Goal: Information Seeking & Learning: Learn about a topic

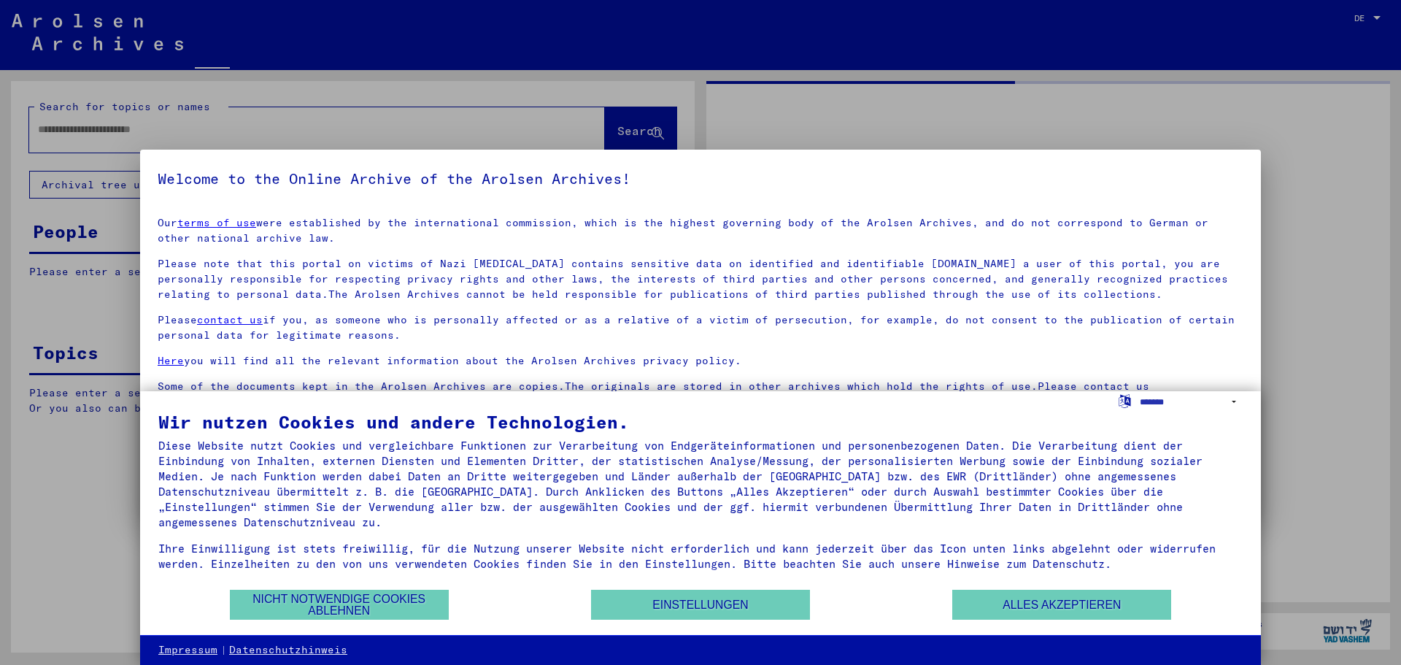
type input "*******"
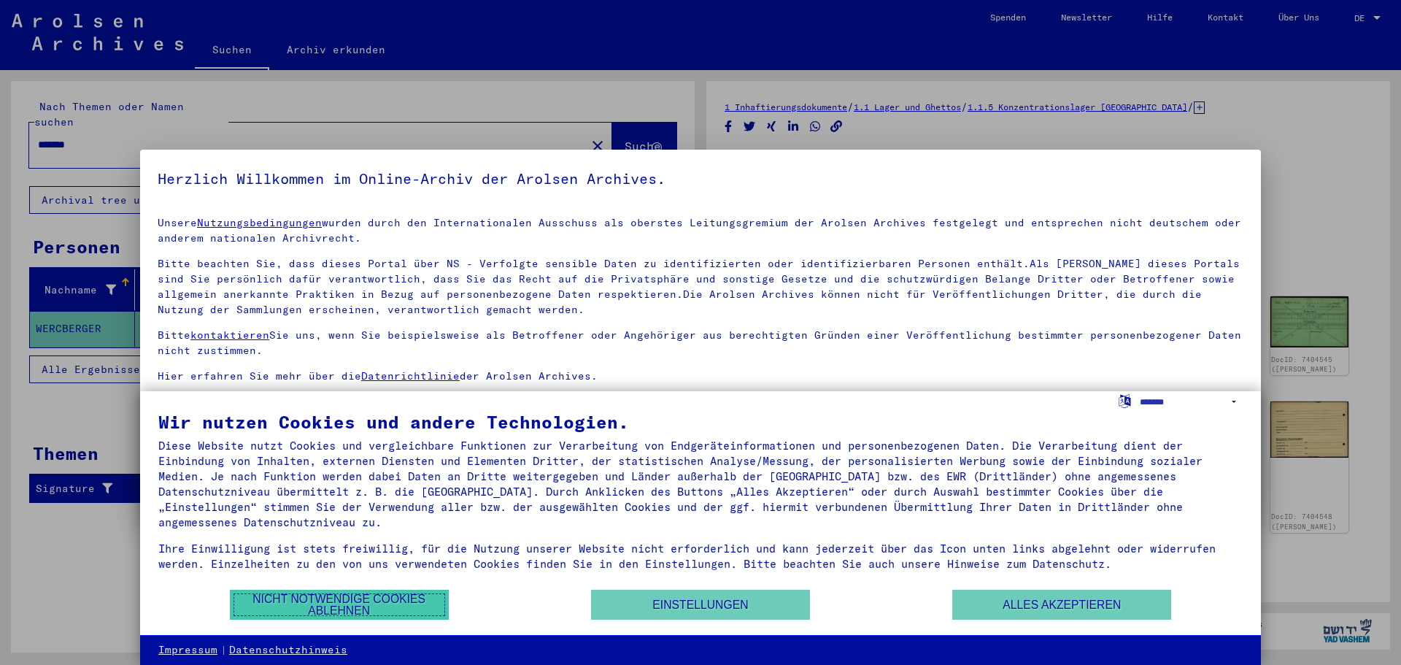
click at [398, 605] on button "Nicht notwendige Cookies ablehnen" at bounding box center [339, 604] width 219 height 30
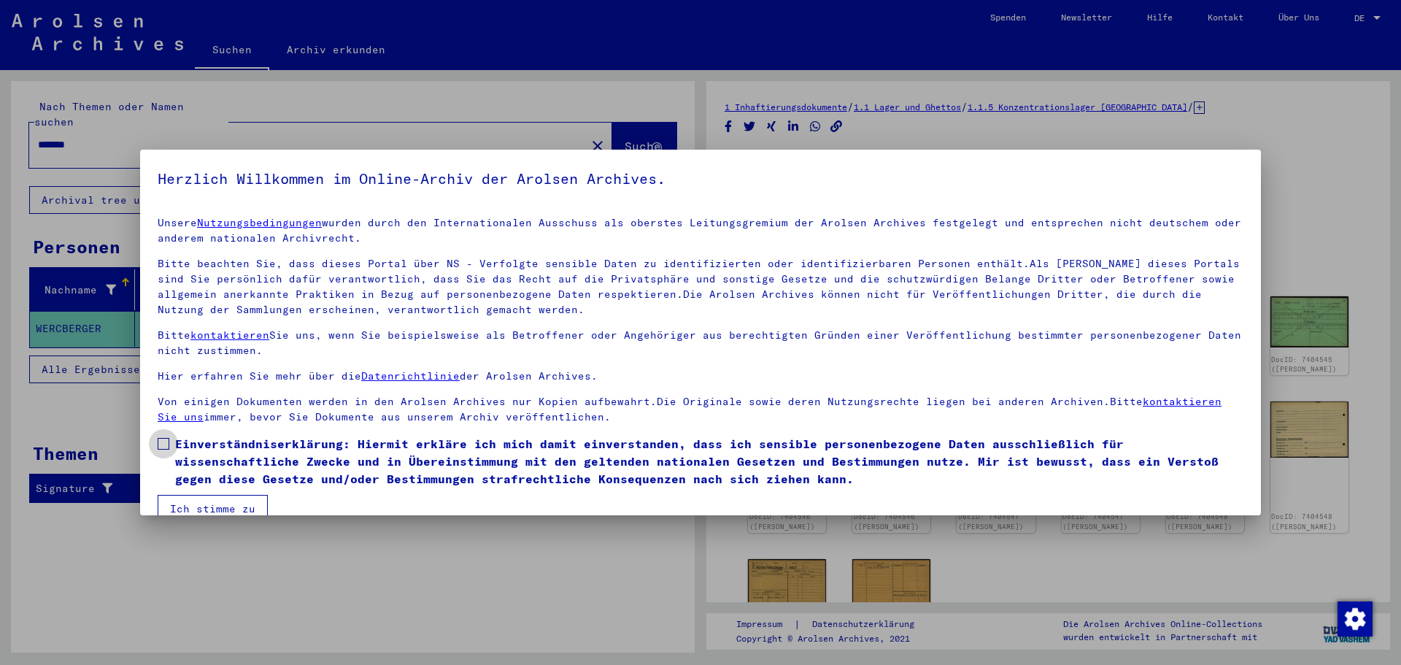
click at [166, 448] on span at bounding box center [164, 444] width 12 height 12
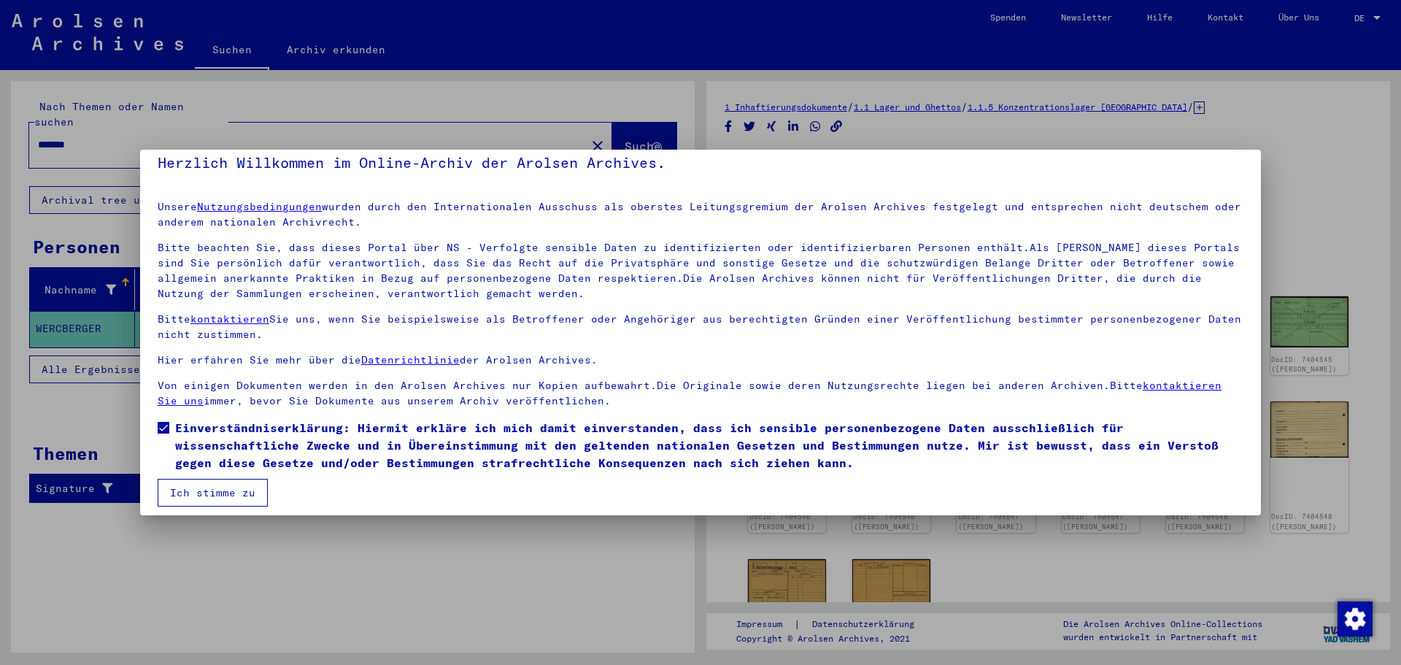
scroll to position [25, 0]
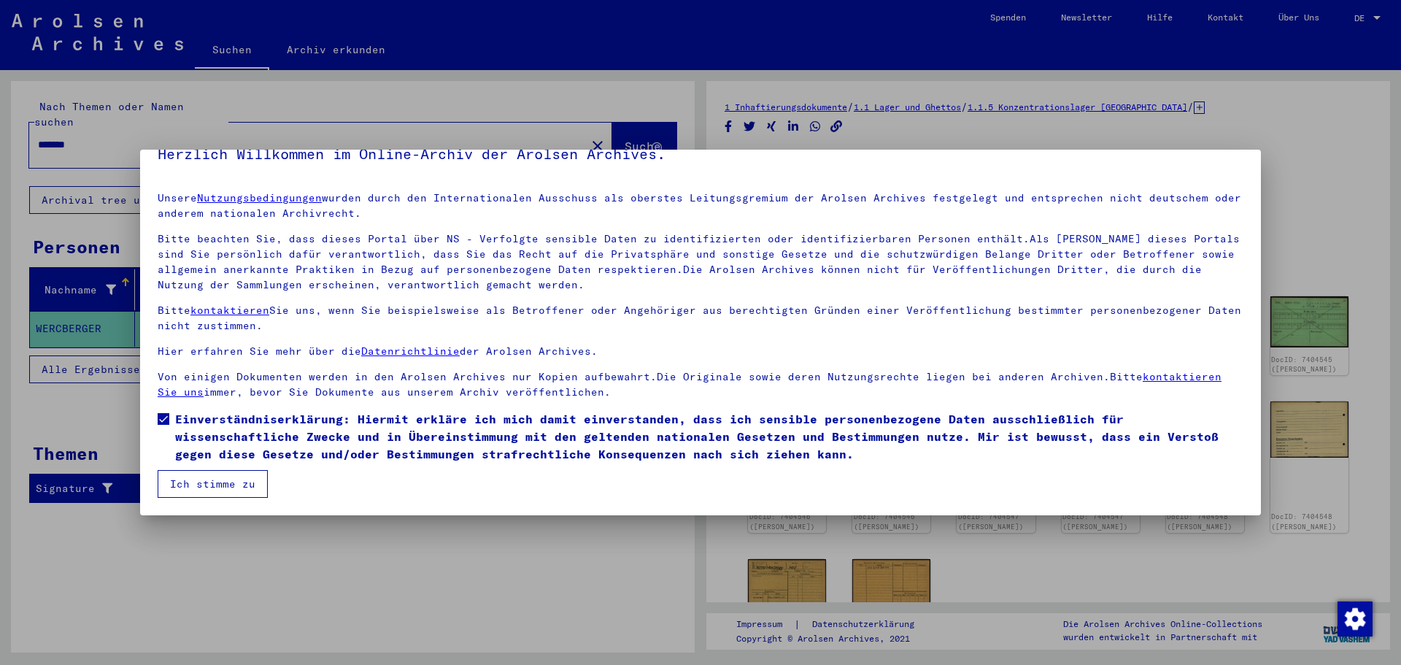
click at [247, 484] on button "Ich stimme zu" at bounding box center [213, 484] width 110 height 28
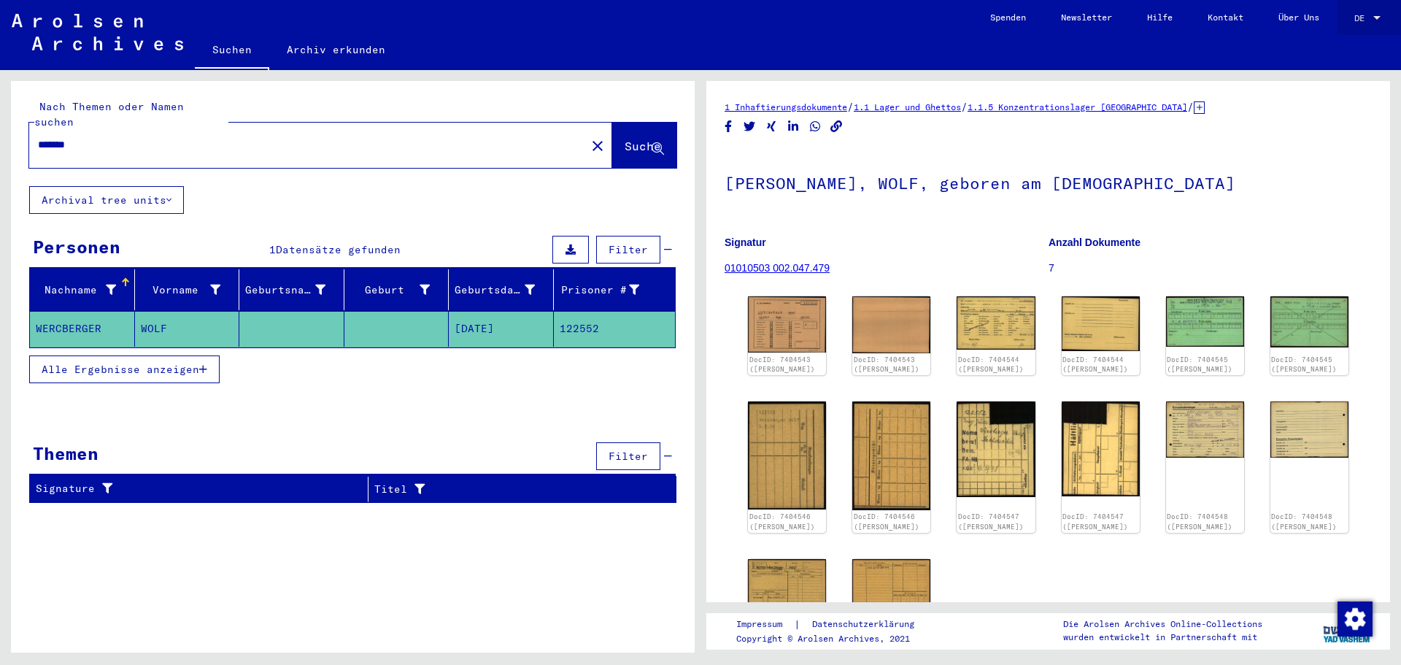
click at [1374, 15] on div at bounding box center [1376, 18] width 13 height 10
click at [1347, 25] on span "English" at bounding box center [1340, 25] width 36 height 11
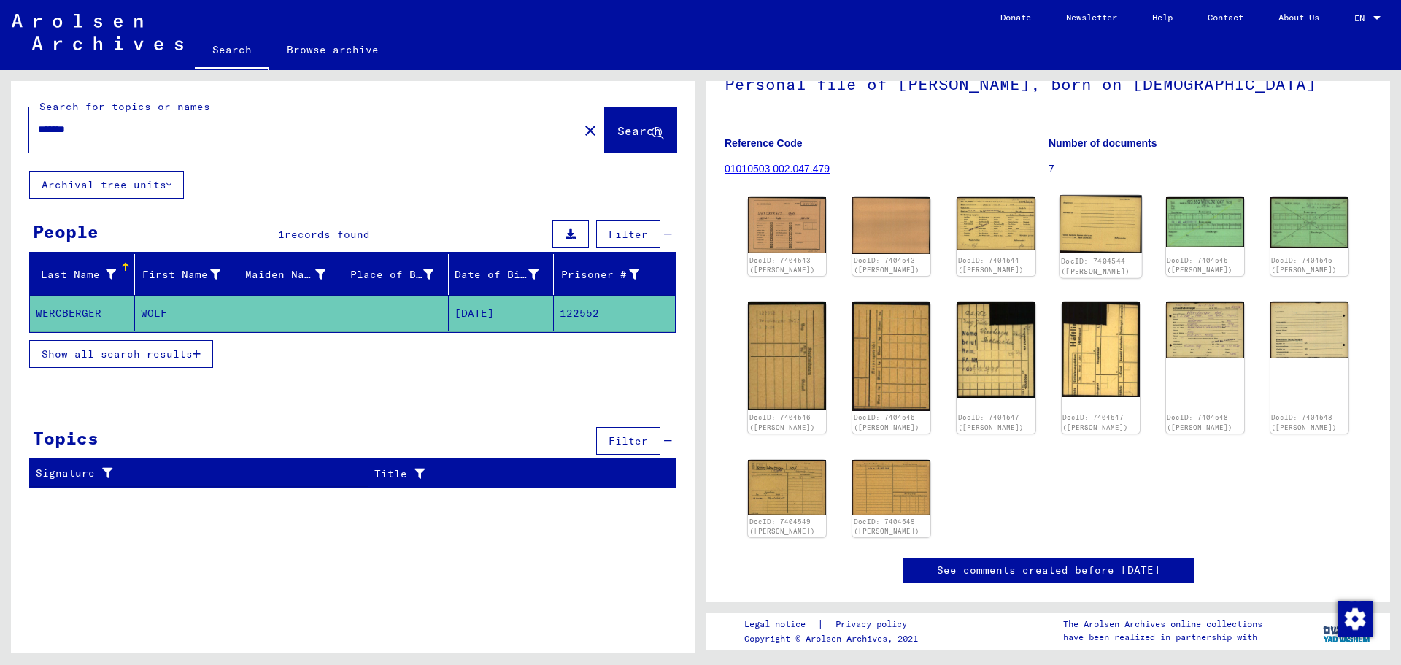
scroll to position [73, 0]
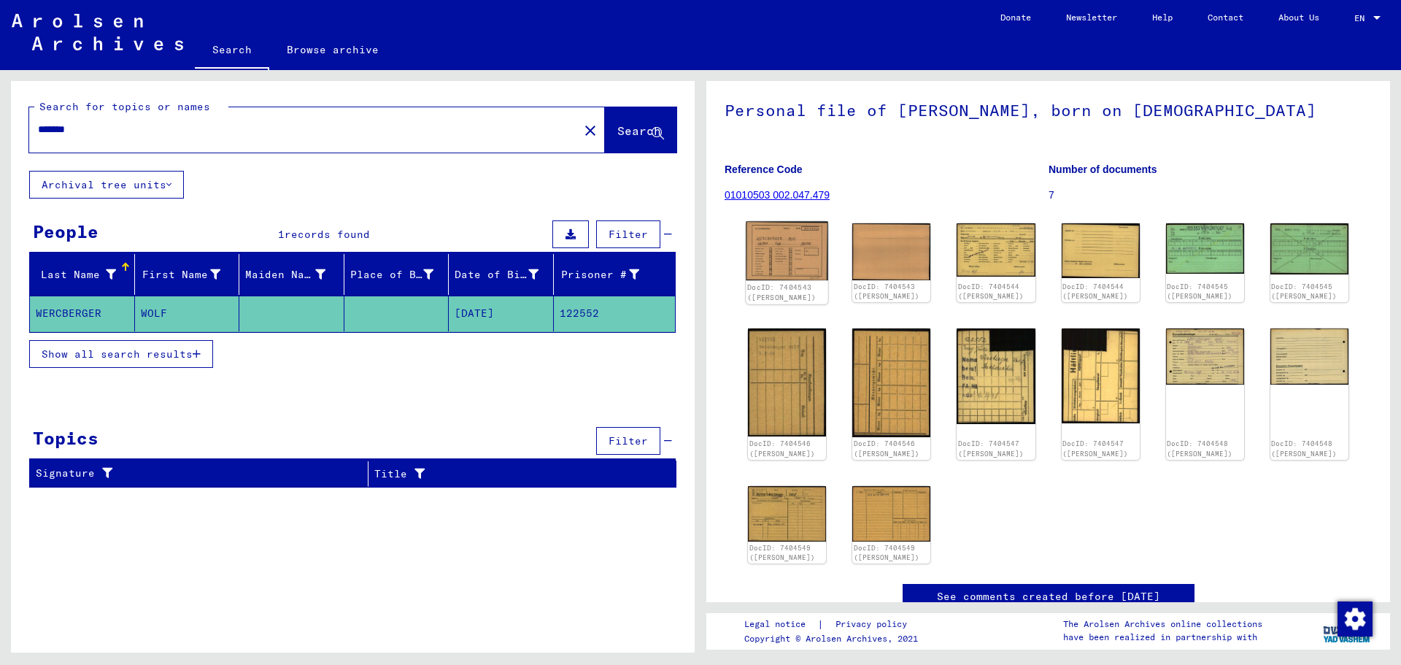
click at [778, 254] on img at bounding box center [787, 251] width 82 height 59
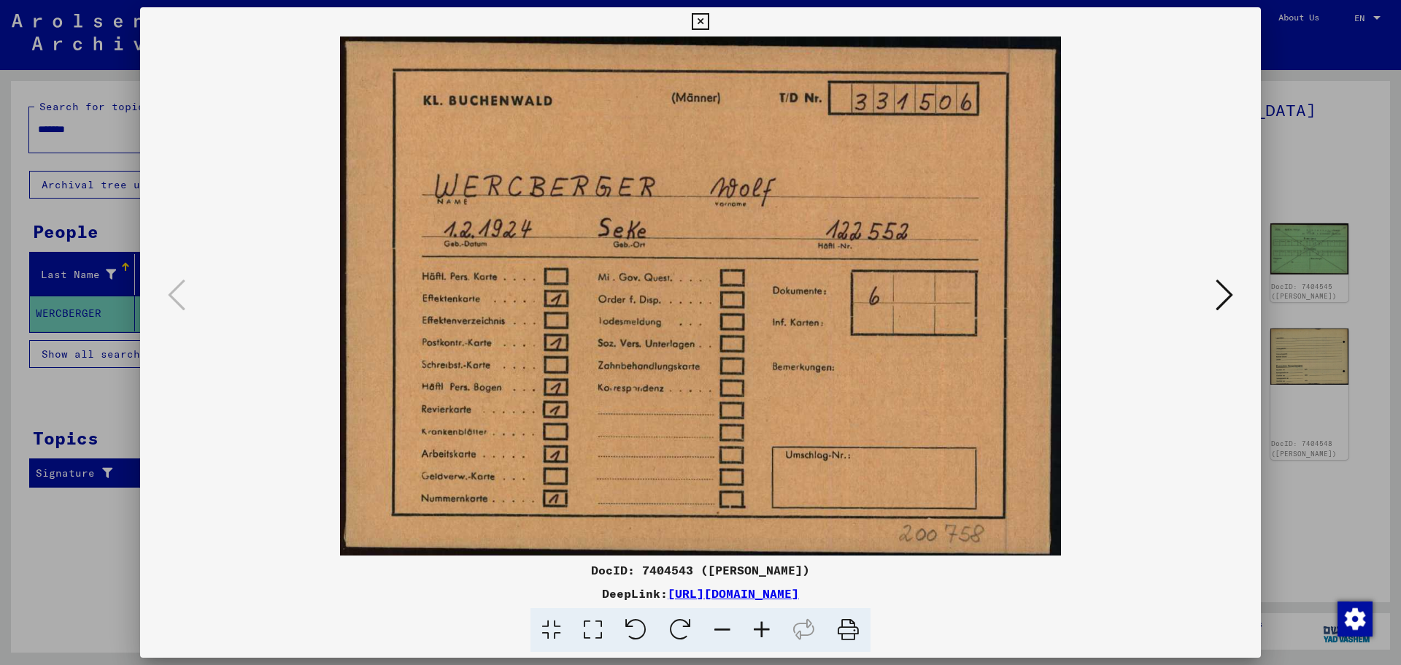
click at [1225, 291] on icon at bounding box center [1224, 294] width 18 height 35
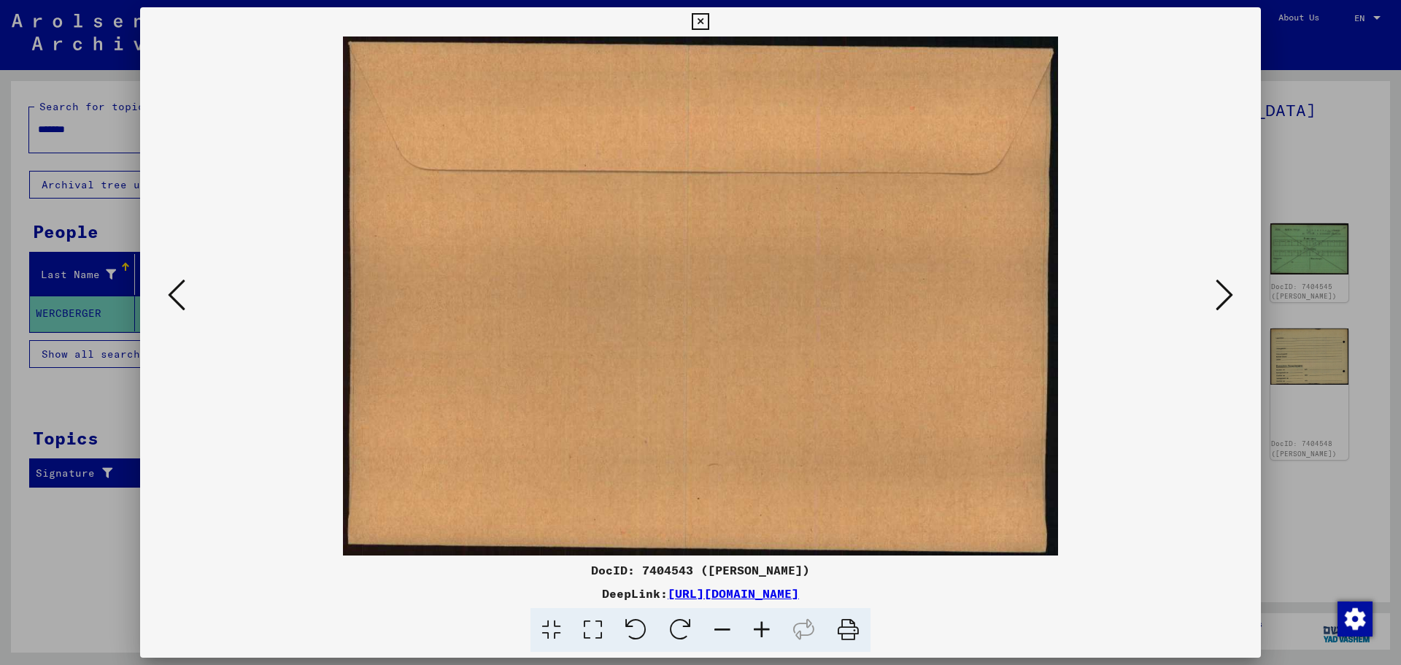
click at [1225, 291] on icon at bounding box center [1224, 294] width 18 height 35
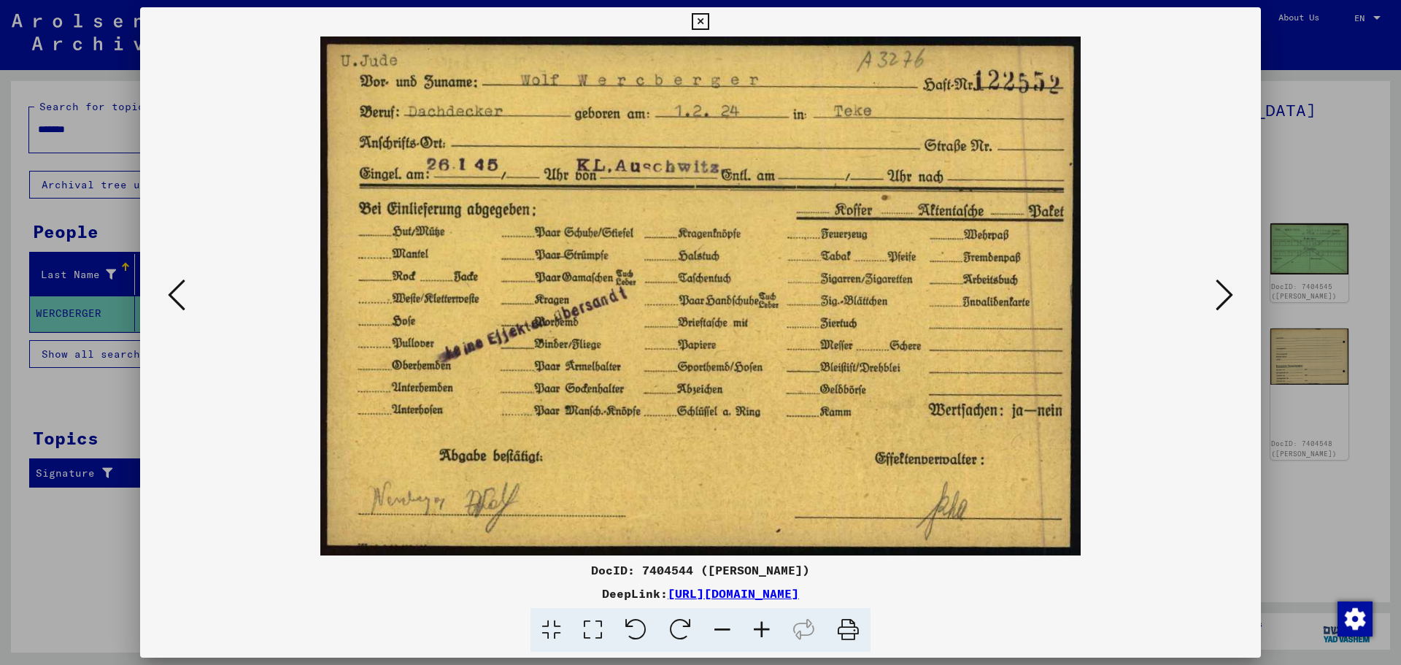
click at [1225, 291] on icon at bounding box center [1224, 294] width 18 height 35
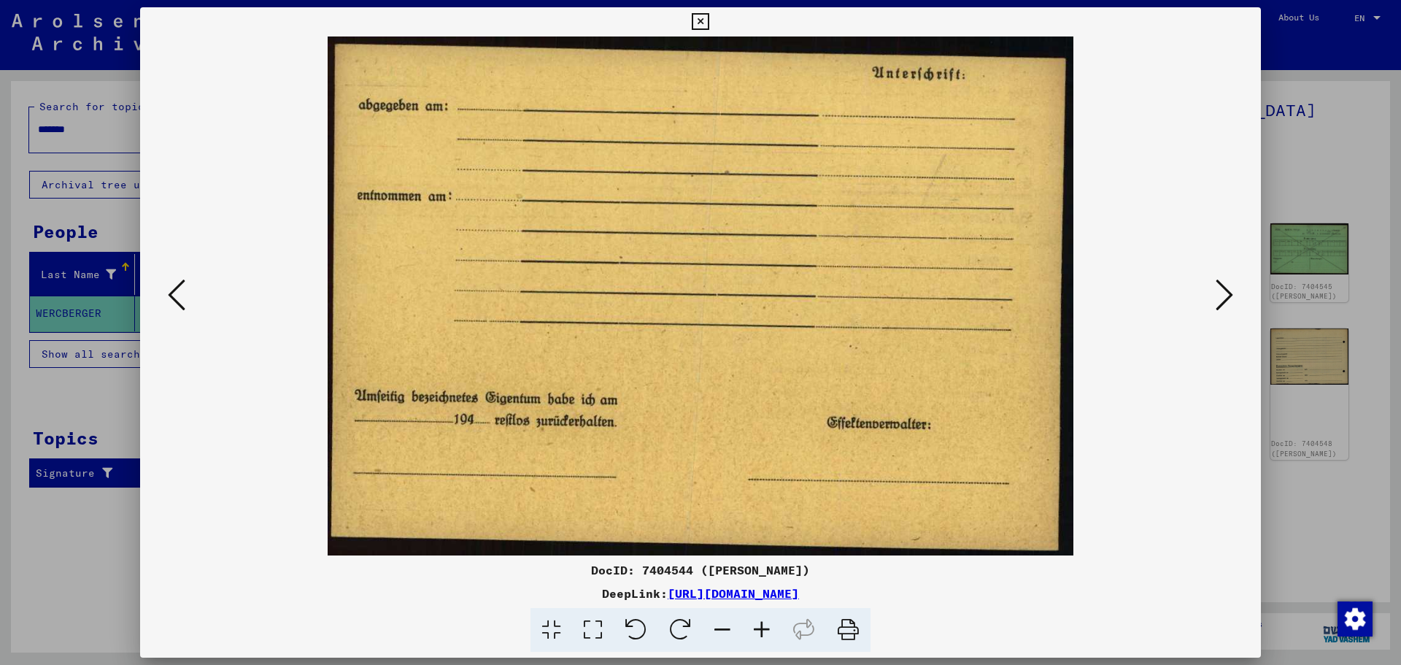
click at [1225, 291] on icon at bounding box center [1224, 294] width 18 height 35
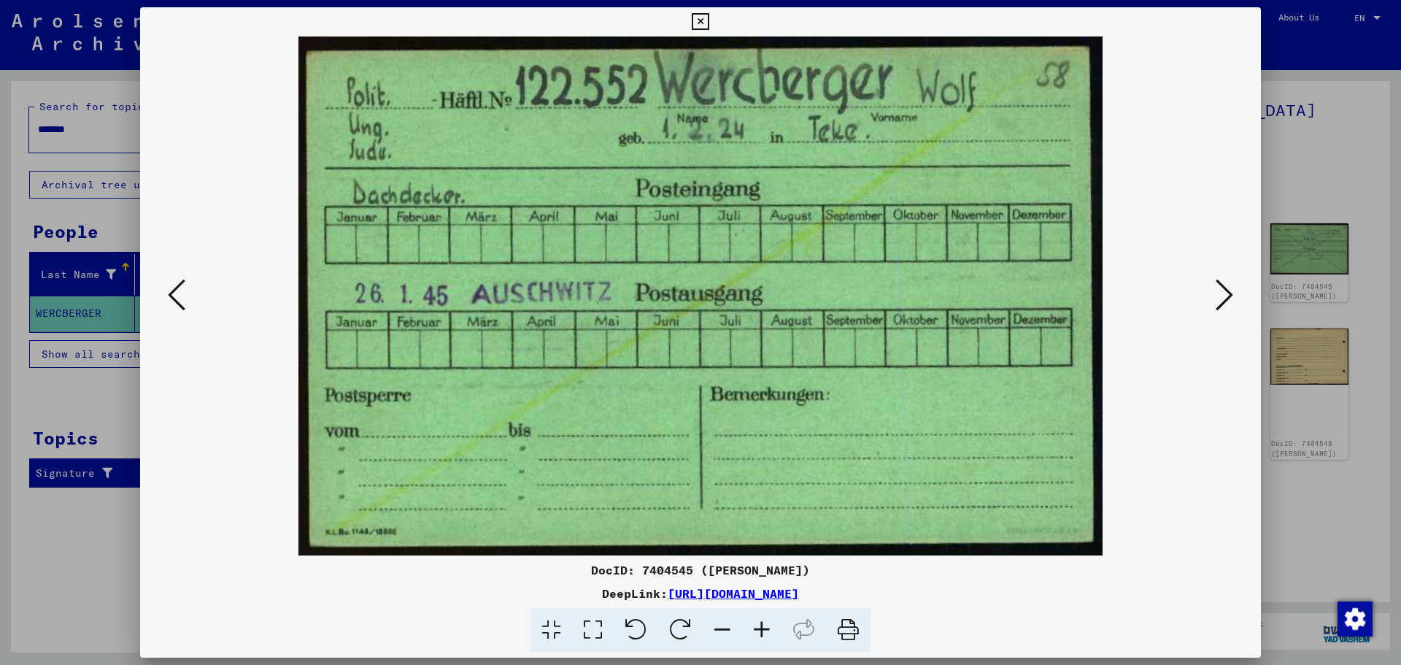
click at [1225, 291] on icon at bounding box center [1224, 294] width 18 height 35
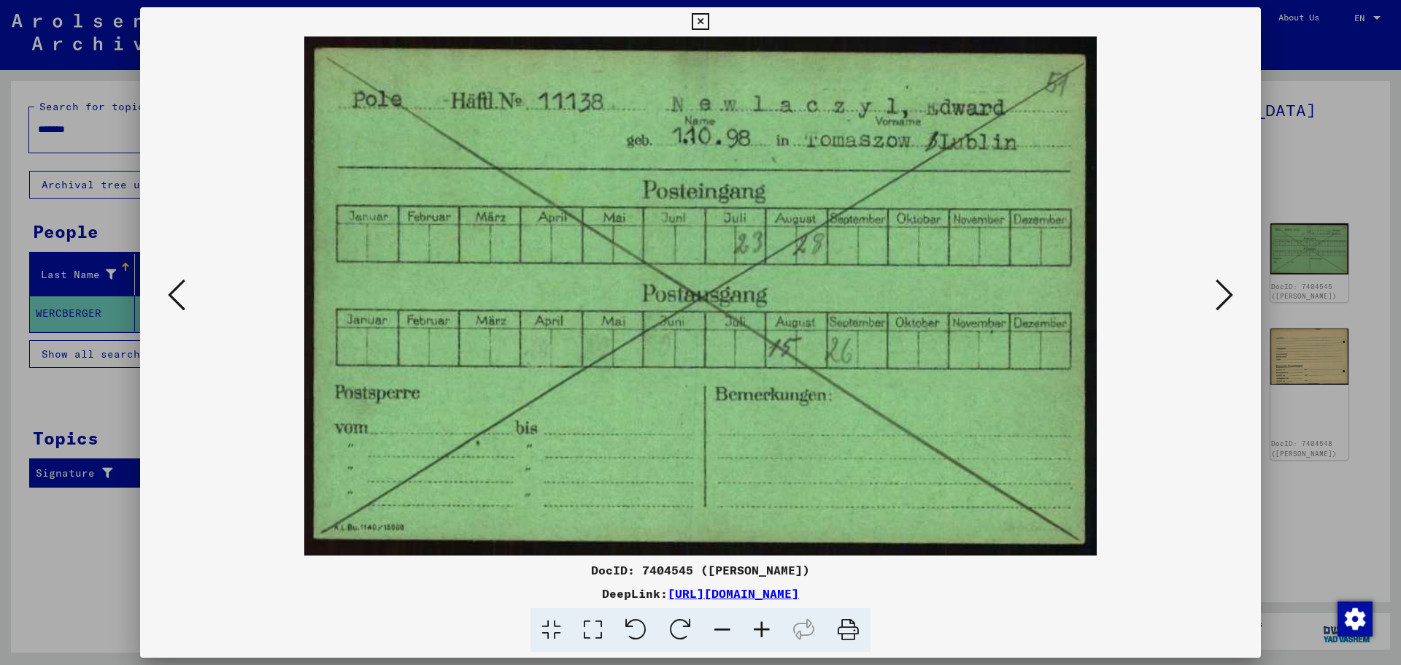
click at [1225, 291] on icon at bounding box center [1224, 294] width 18 height 35
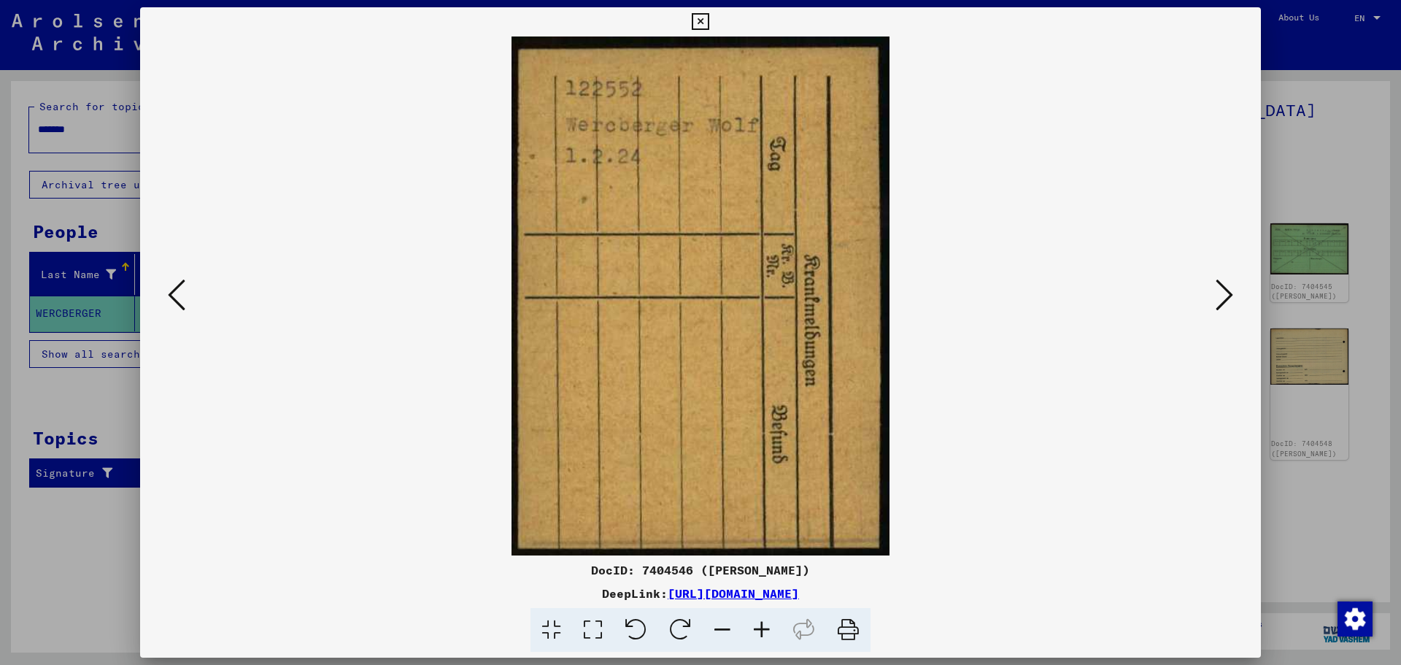
click at [1225, 291] on icon at bounding box center [1224, 294] width 18 height 35
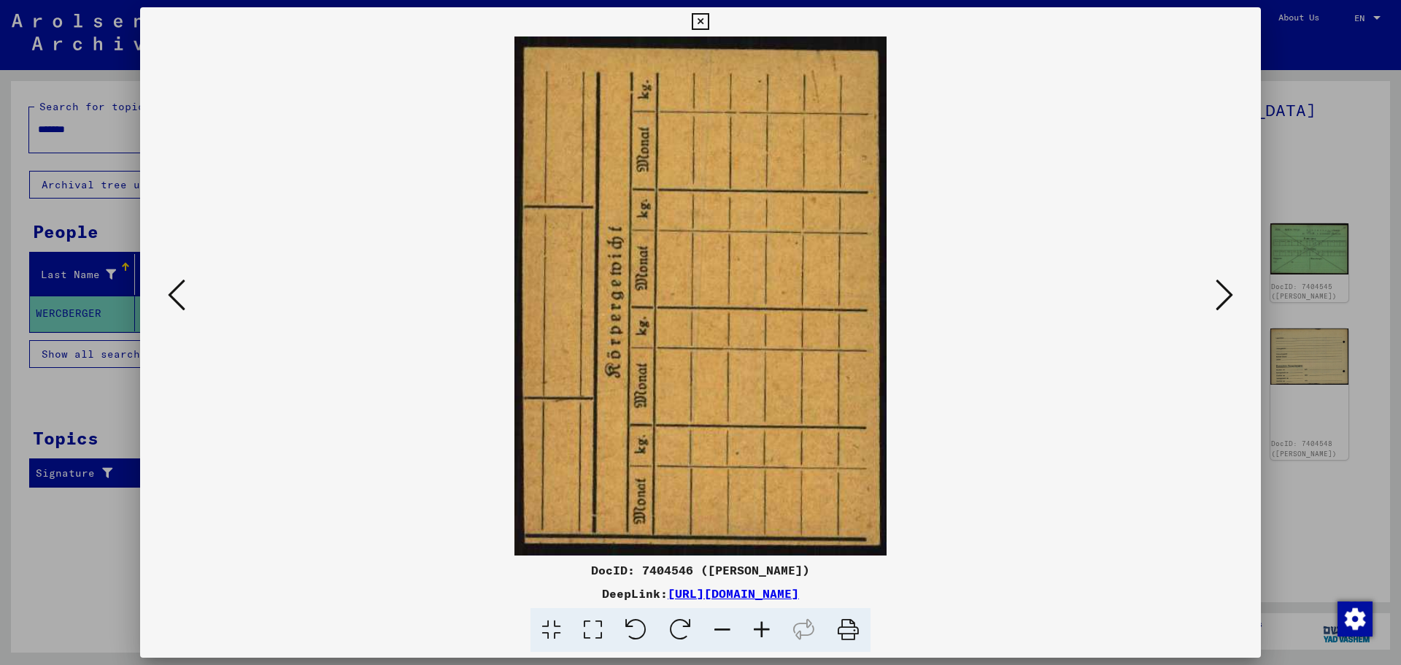
click at [1225, 291] on icon at bounding box center [1224, 294] width 18 height 35
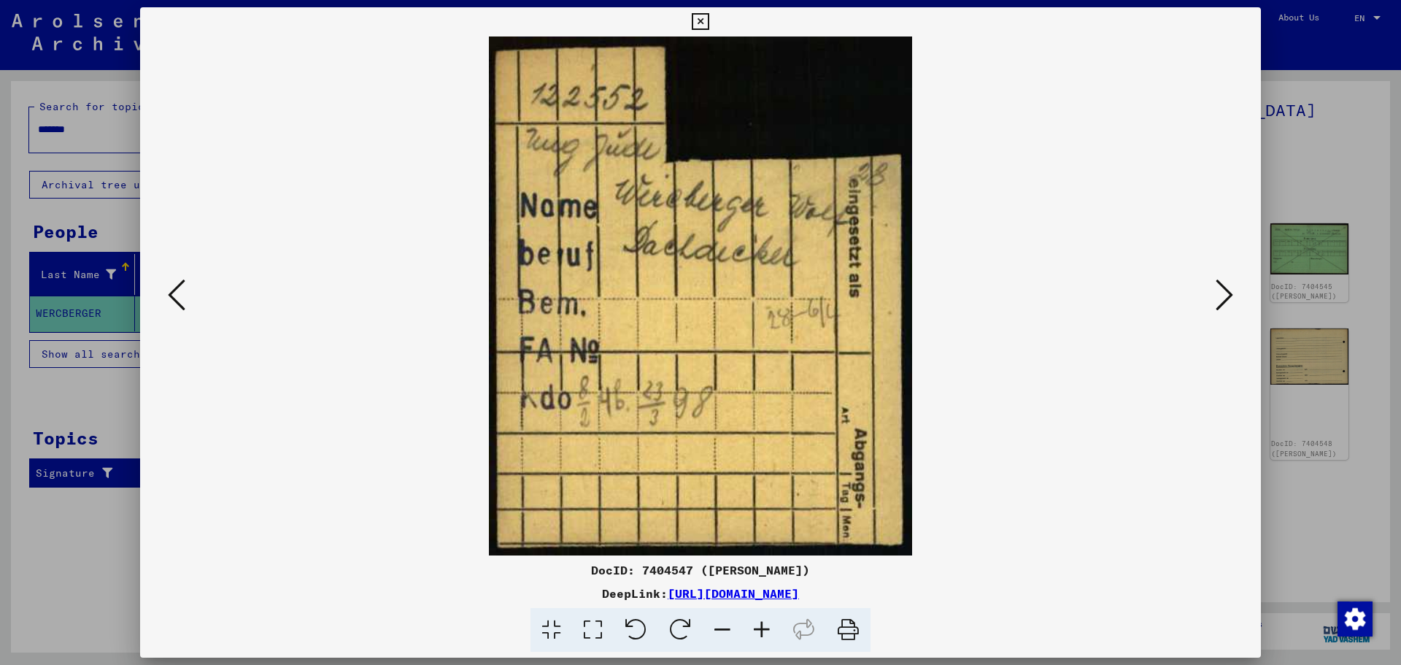
click at [1225, 291] on icon at bounding box center [1224, 294] width 18 height 35
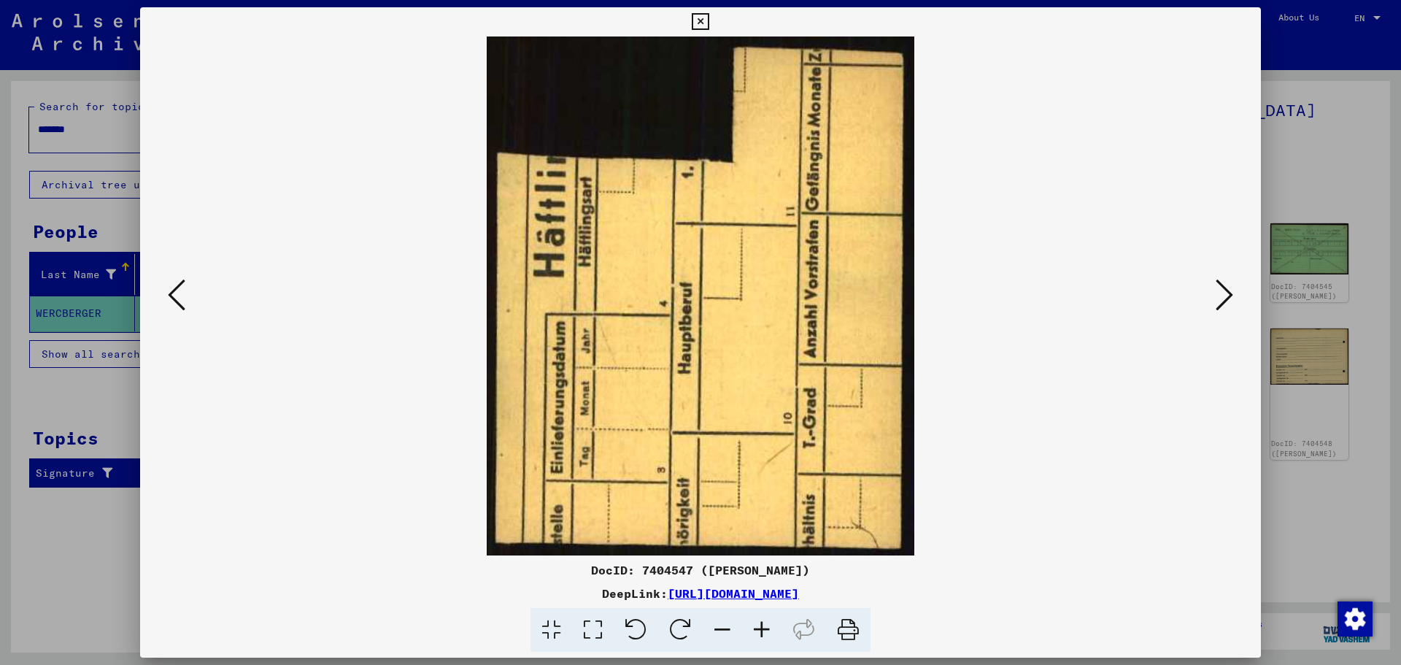
click at [1225, 291] on icon at bounding box center [1224, 294] width 18 height 35
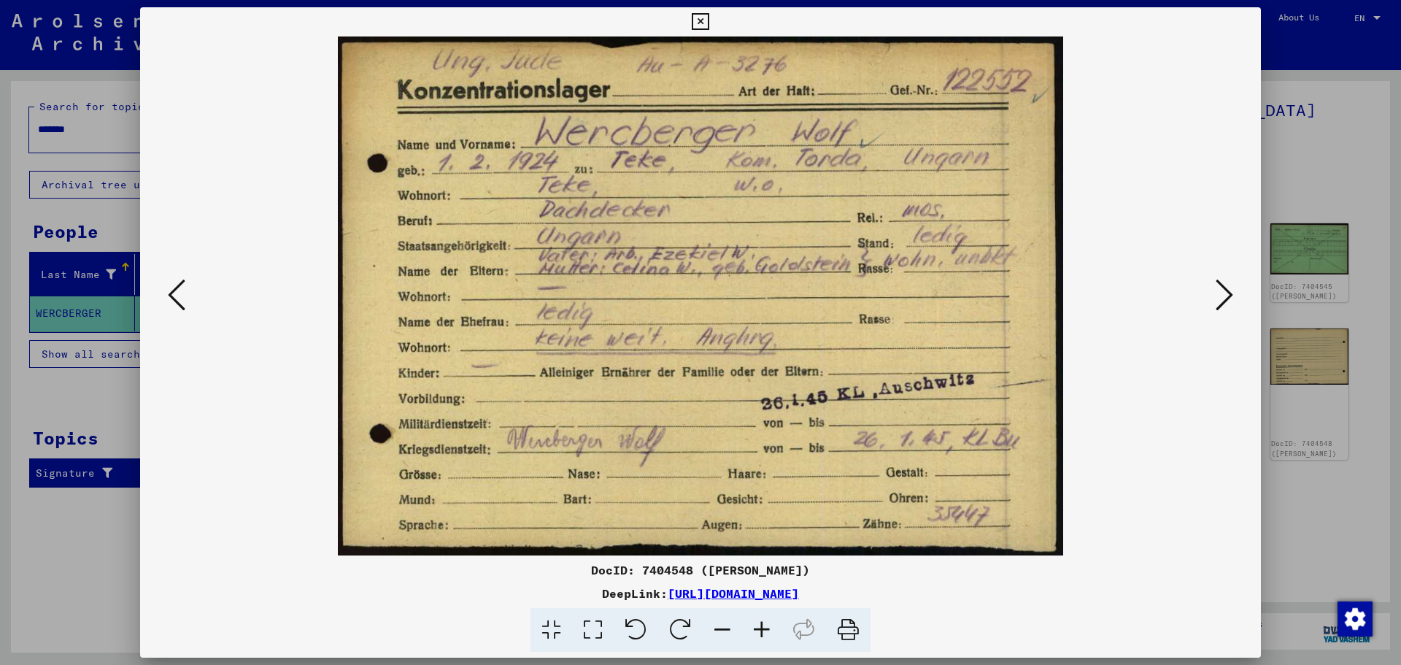
click at [1225, 291] on icon at bounding box center [1224, 294] width 18 height 35
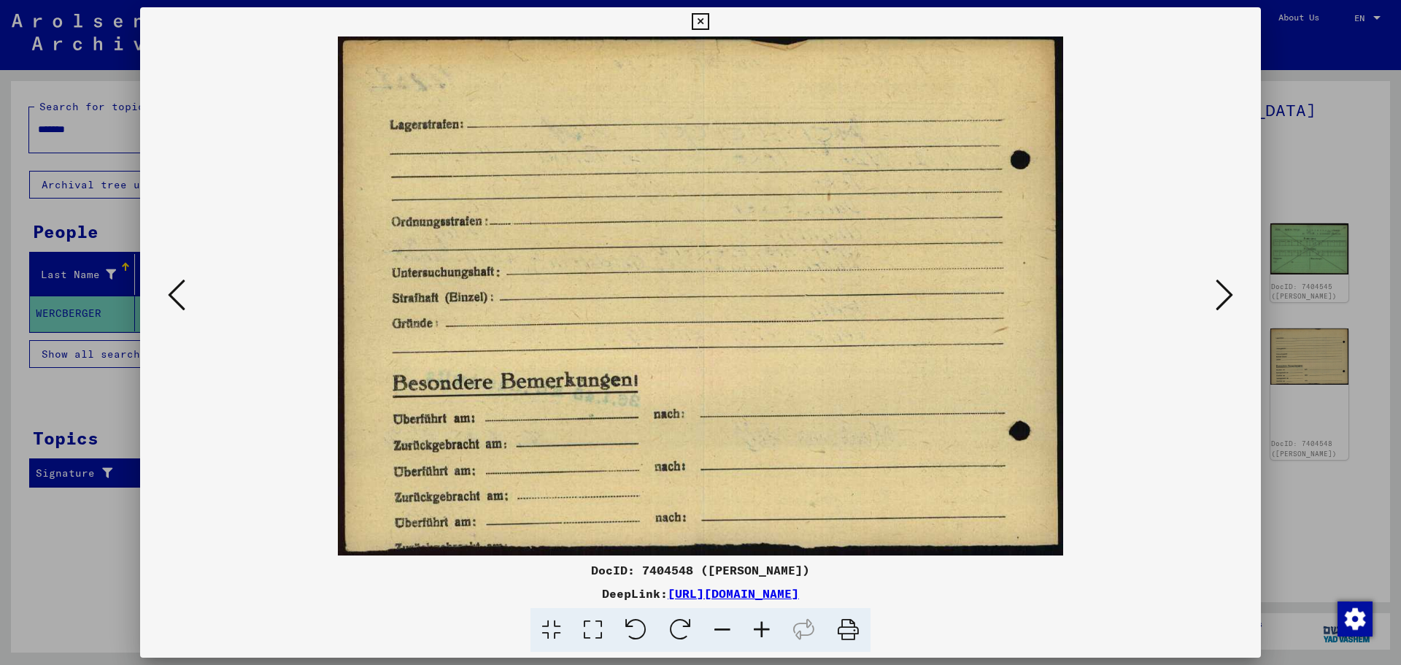
click at [1225, 291] on icon at bounding box center [1224, 294] width 18 height 35
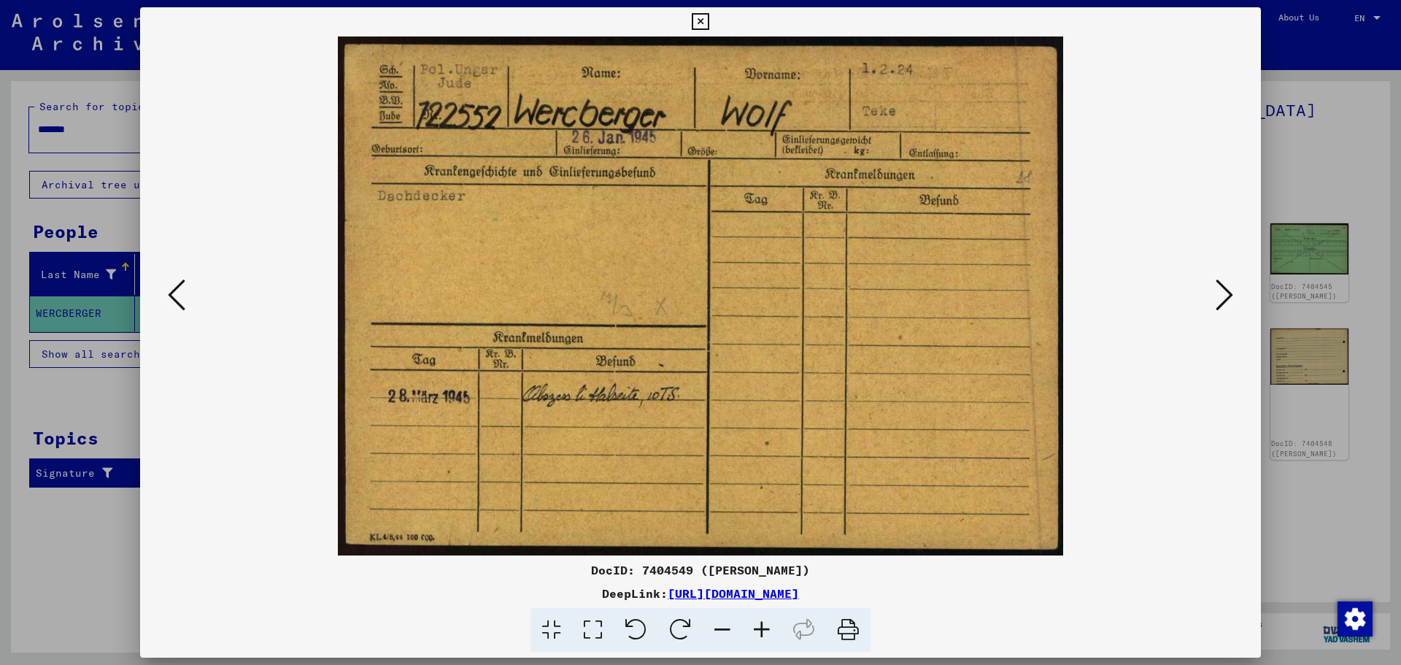
click at [1225, 291] on icon at bounding box center [1224, 294] width 18 height 35
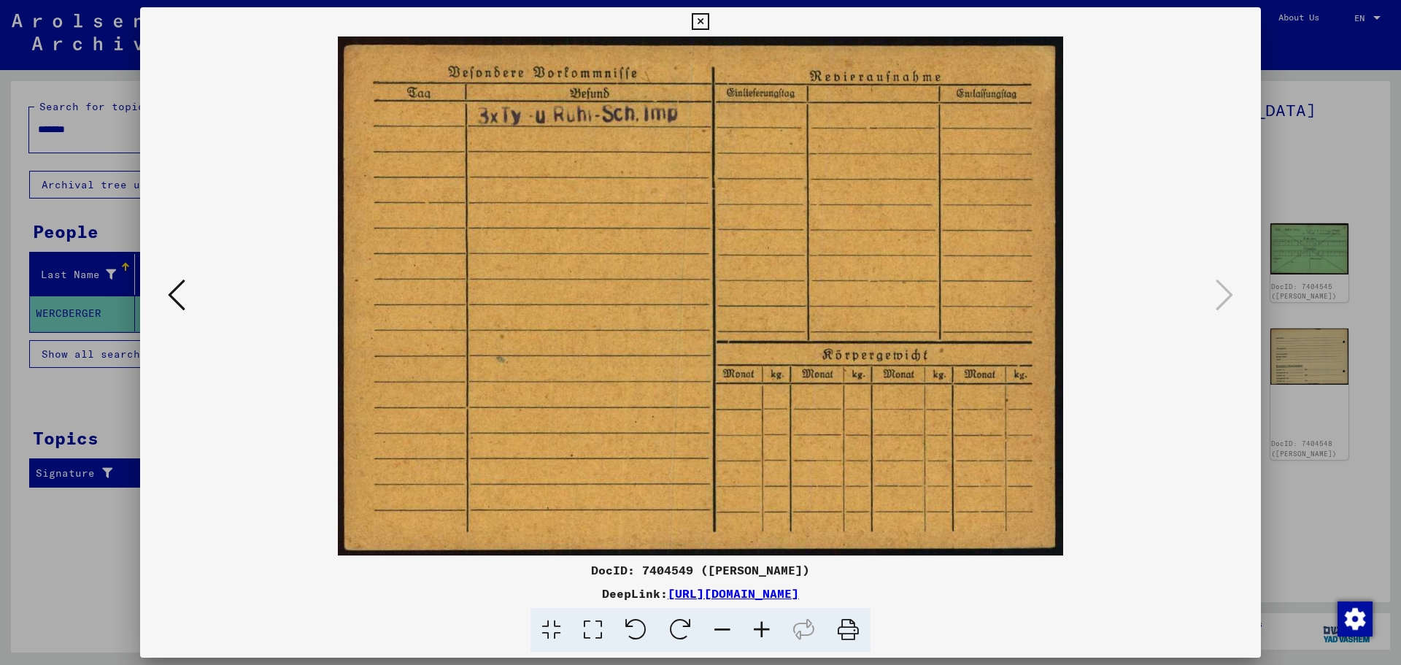
click at [1353, 130] on div at bounding box center [700, 332] width 1401 height 665
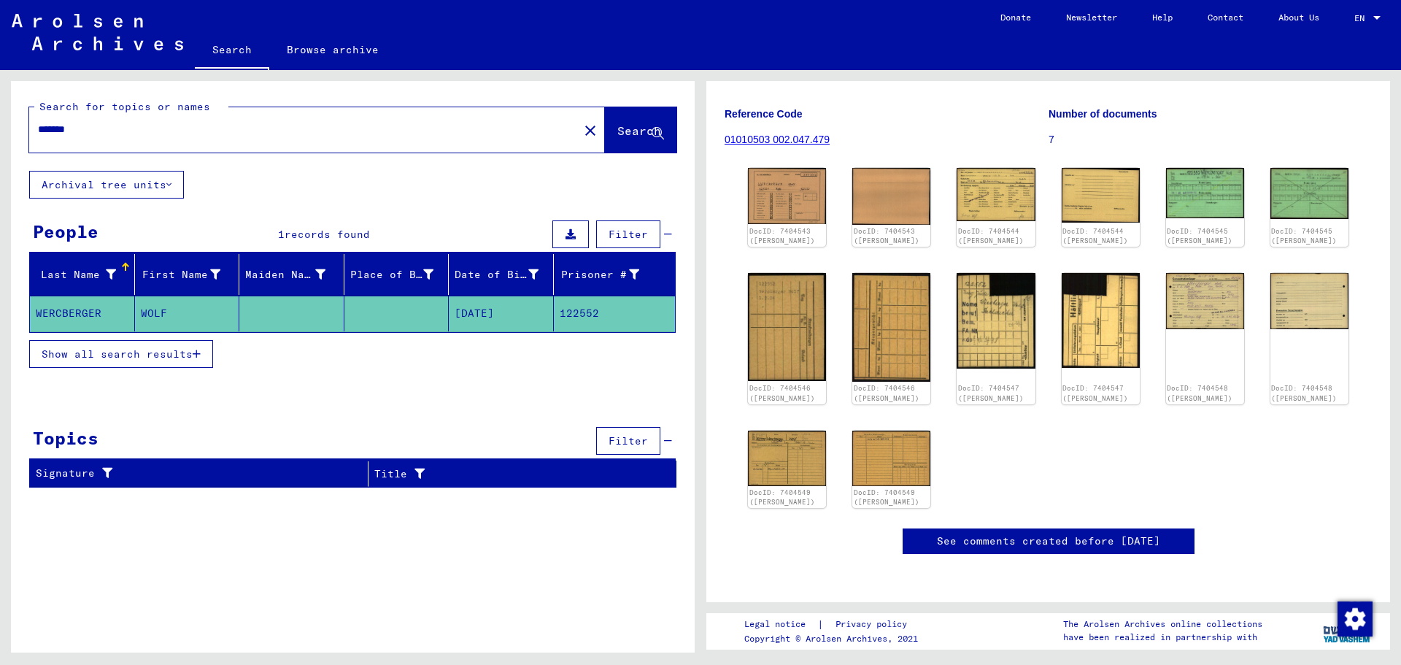
scroll to position [292, 0]
